Goal: Check status: Check status

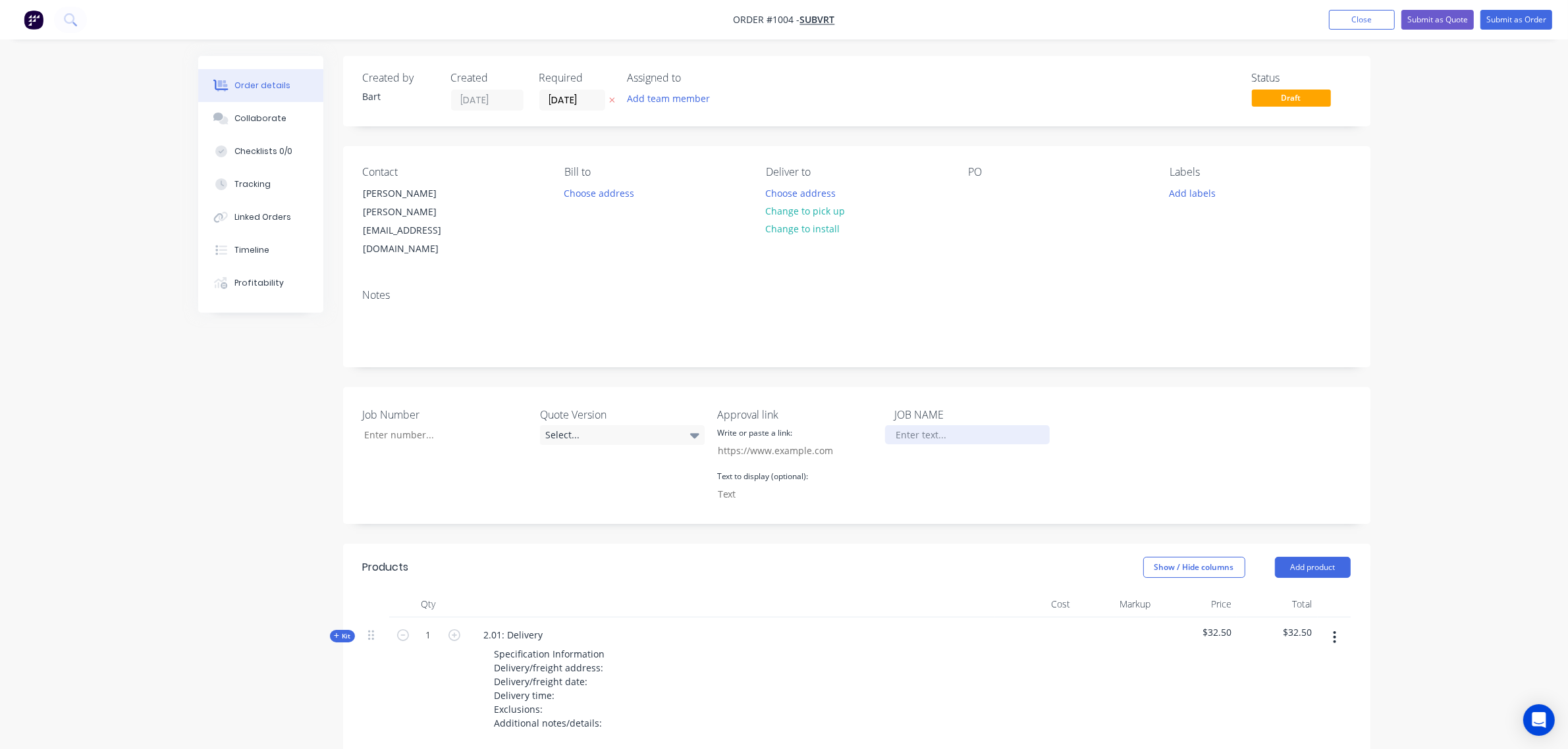
click at [920, 425] on div at bounding box center [967, 435] width 165 height 19
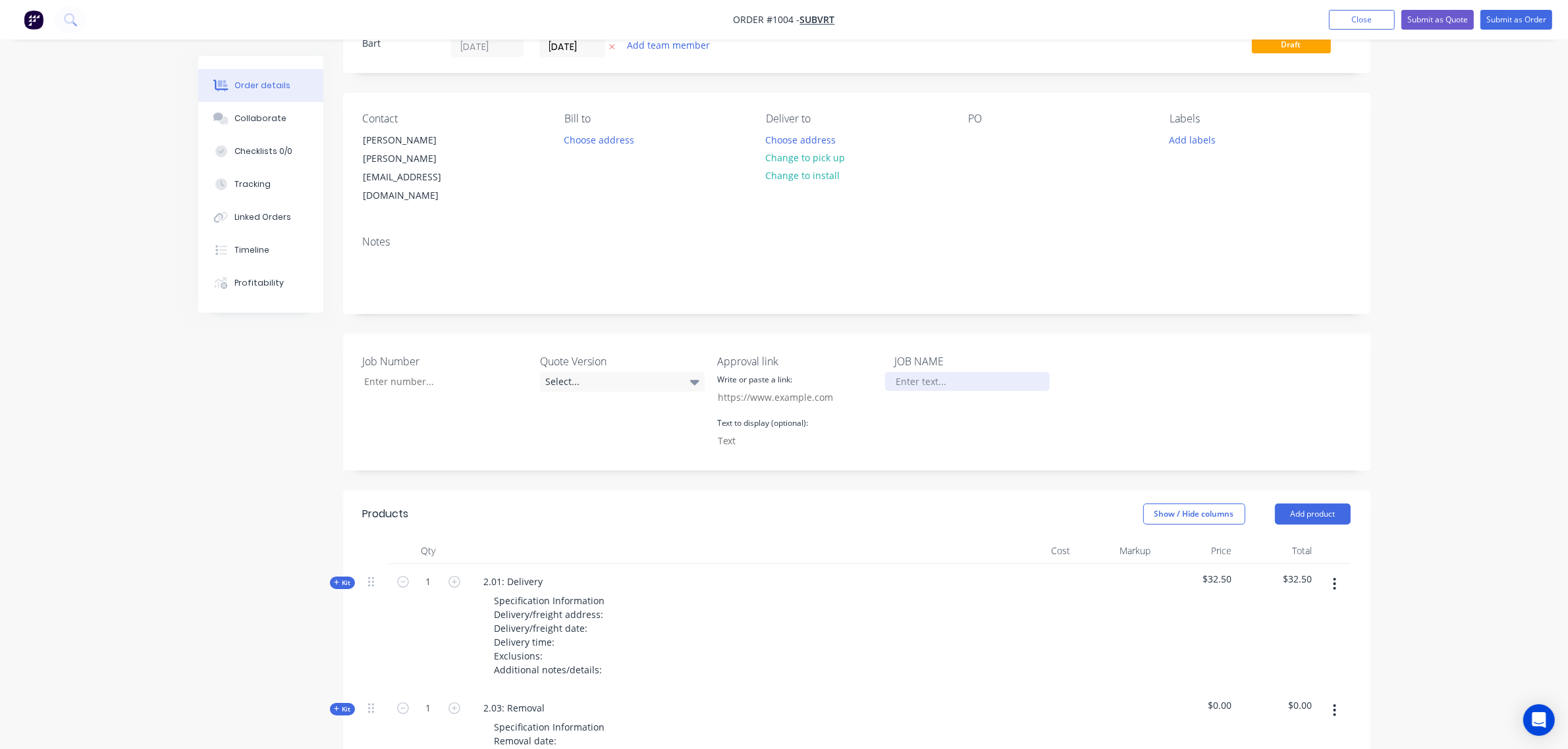
scroll to position [5, 0]
